Goal: Check status: Check status

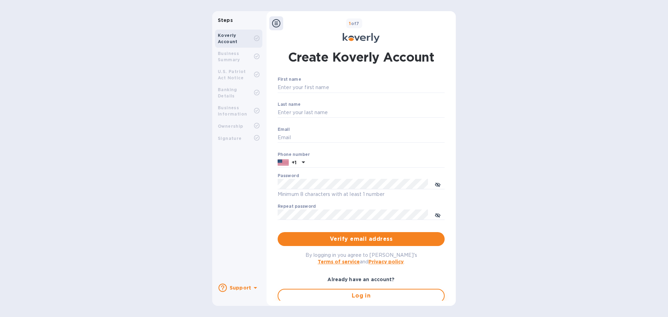
type input "[EMAIL_ADDRESS][DOMAIN_NAME]"
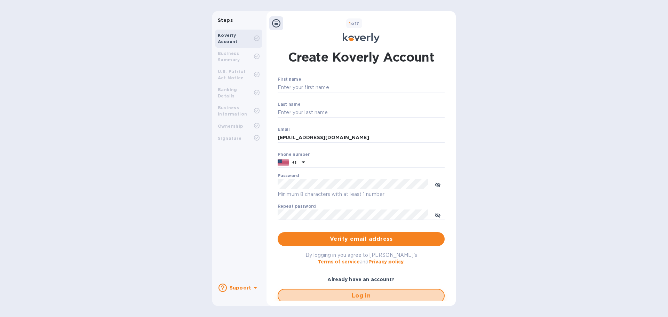
click at [303, 294] on span "Log in" at bounding box center [361, 296] width 154 height 8
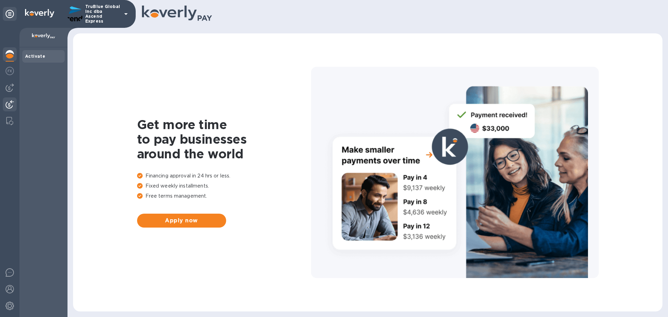
click at [9, 105] on img at bounding box center [10, 104] width 8 height 8
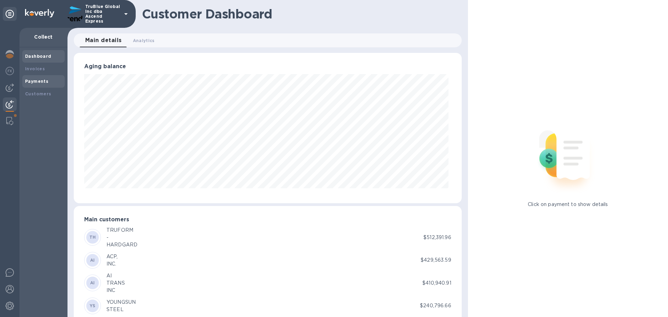
scroll to position [347746, 347512]
click at [37, 81] on b "Payments" at bounding box center [36, 81] width 23 height 5
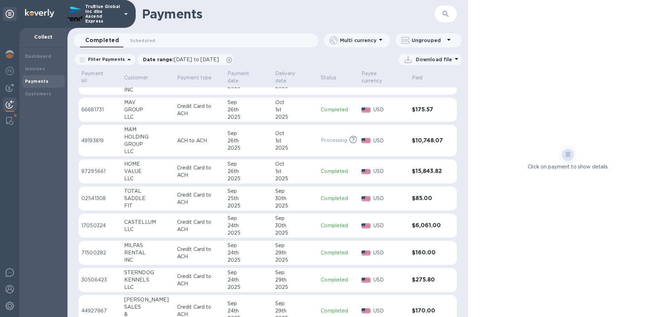
scroll to position [244, 0]
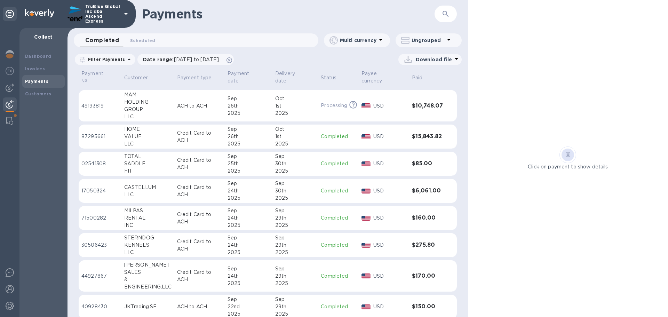
click at [86, 190] on p "17050324" at bounding box center [99, 190] width 37 height 7
